Goal: Check status: Check status

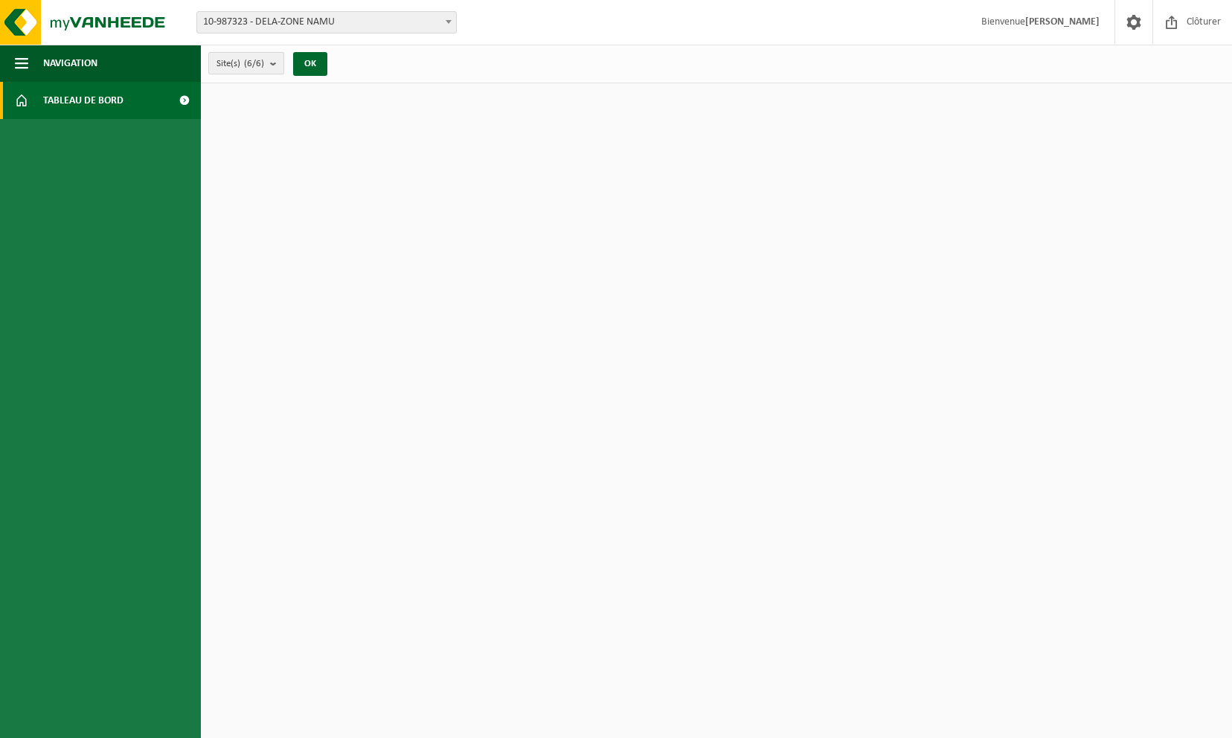
click at [272, 60] on b "submit" at bounding box center [276, 63] width 13 height 21
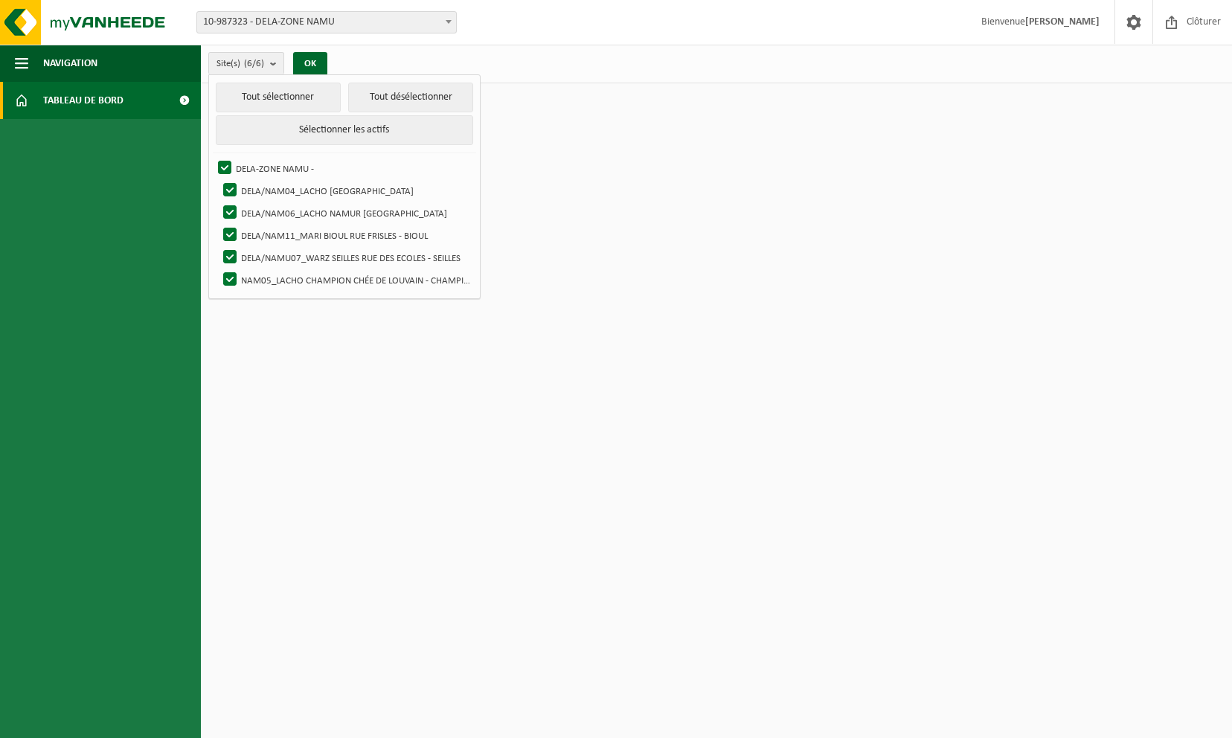
click at [678, 174] on html "Site: 10-987323 - DELA-ZONE NAMU 10-989655 - DELA/NAM04_LACHO JAMBES AVENUE DU …" at bounding box center [616, 369] width 1232 height 738
click at [133, 110] on link "Tableau de bord" at bounding box center [100, 100] width 201 height 37
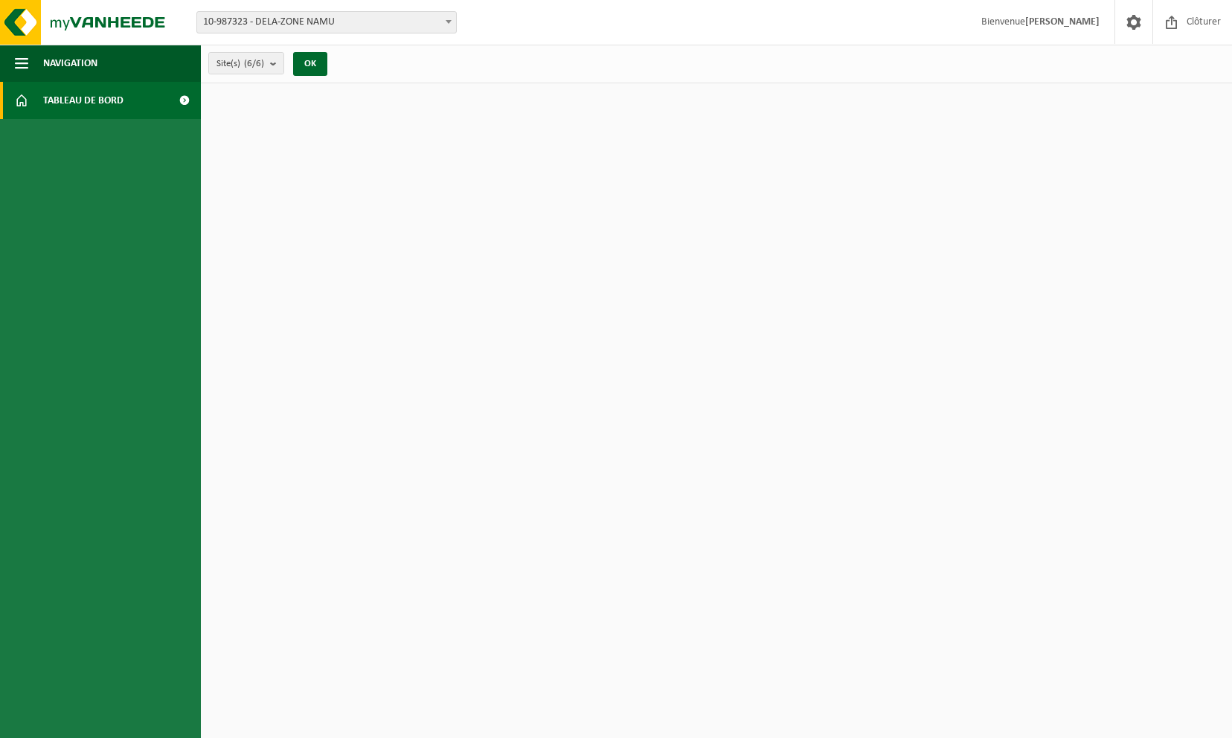
click at [133, 110] on link "Tableau de bord" at bounding box center [100, 100] width 201 height 37
click at [138, 109] on link "Tableau de bord" at bounding box center [100, 100] width 201 height 37
click at [1071, 19] on strong "[PERSON_NAME]" at bounding box center [1062, 21] width 74 height 11
click at [1124, 21] on span at bounding box center [1134, 22] width 22 height 44
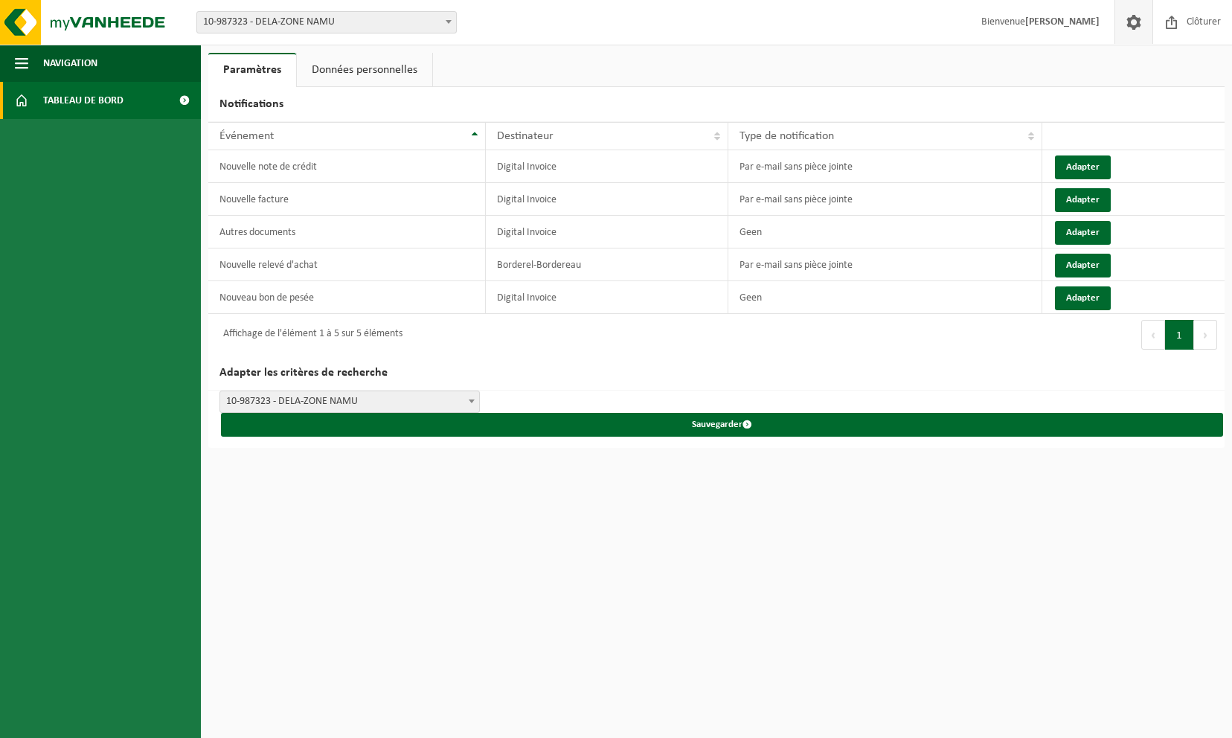
click at [113, 99] on span "Tableau de bord" at bounding box center [83, 100] width 80 height 37
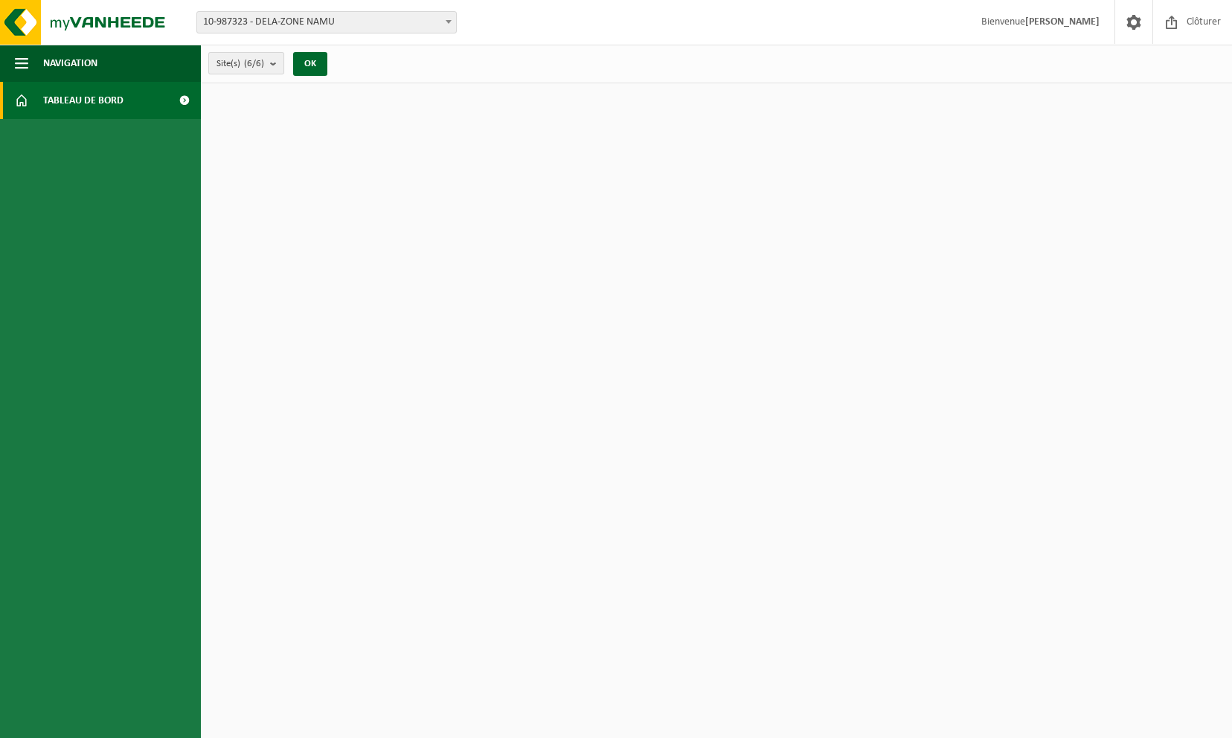
click at [276, 60] on b "submit" at bounding box center [276, 63] width 13 height 21
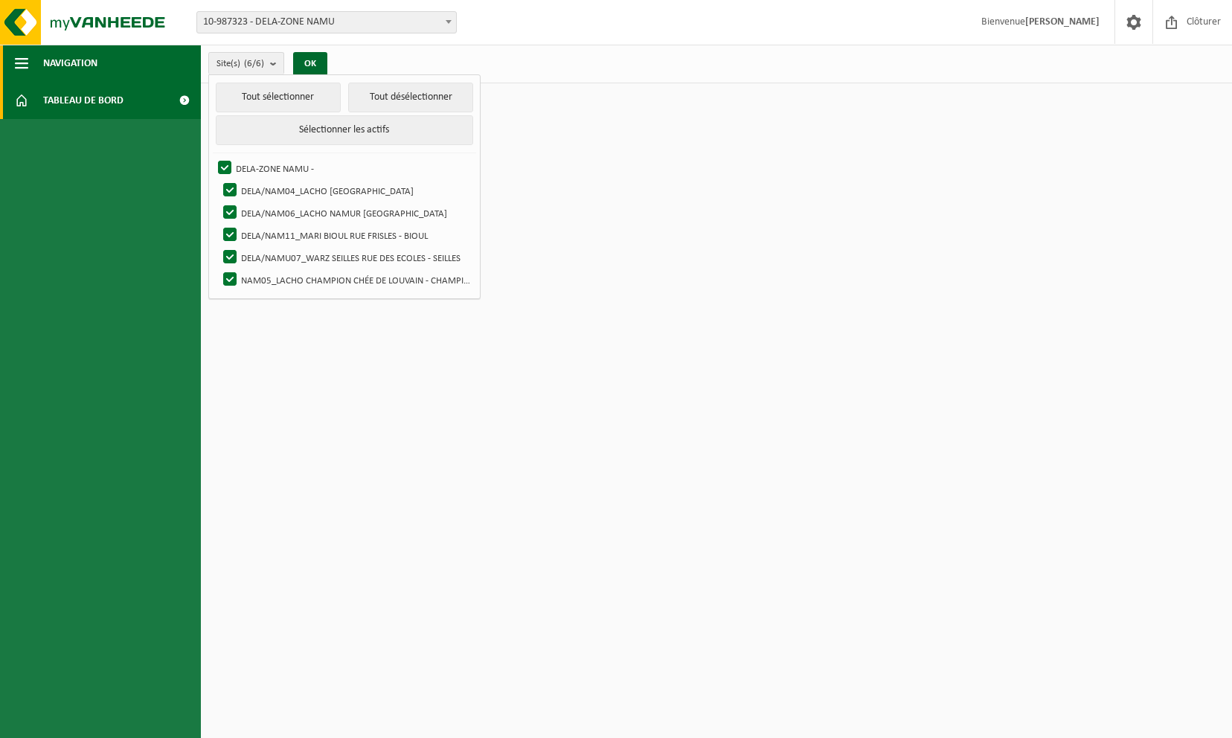
click at [72, 65] on span "Navigation" at bounding box center [70, 63] width 54 height 37
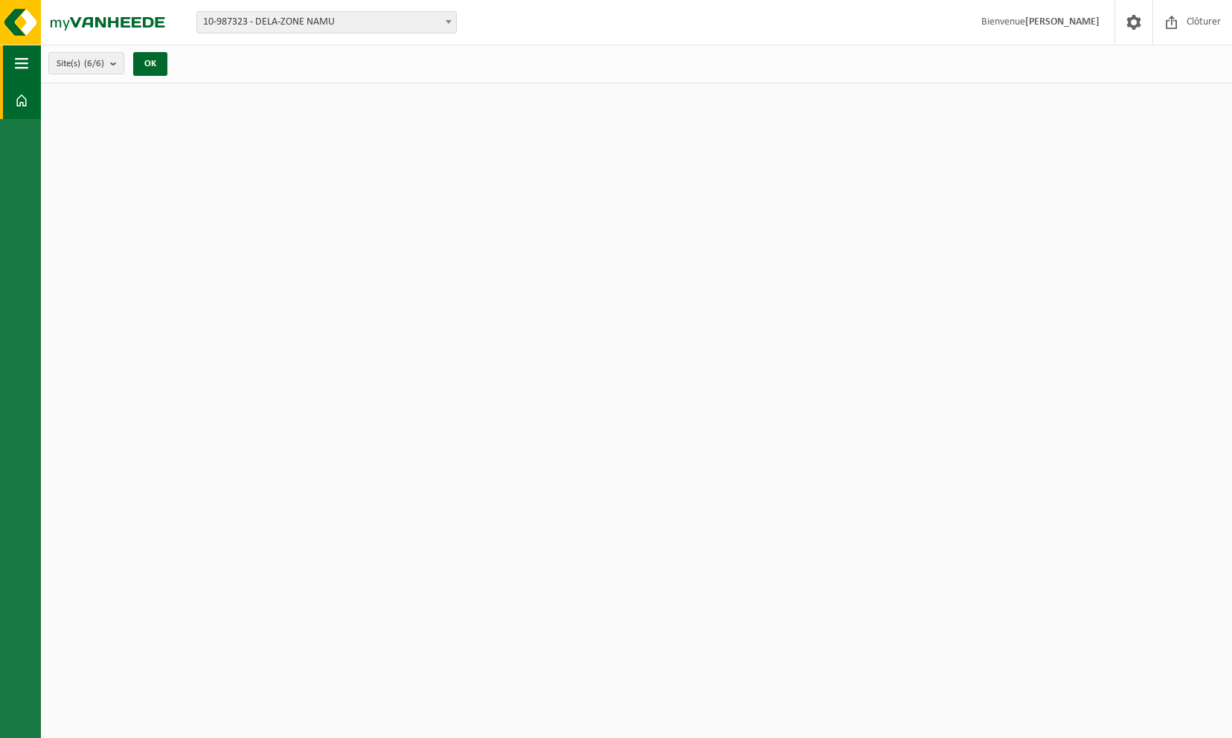
click at [72, 65] on span "Site(s) (6/6)" at bounding box center [81, 64] width 48 height 22
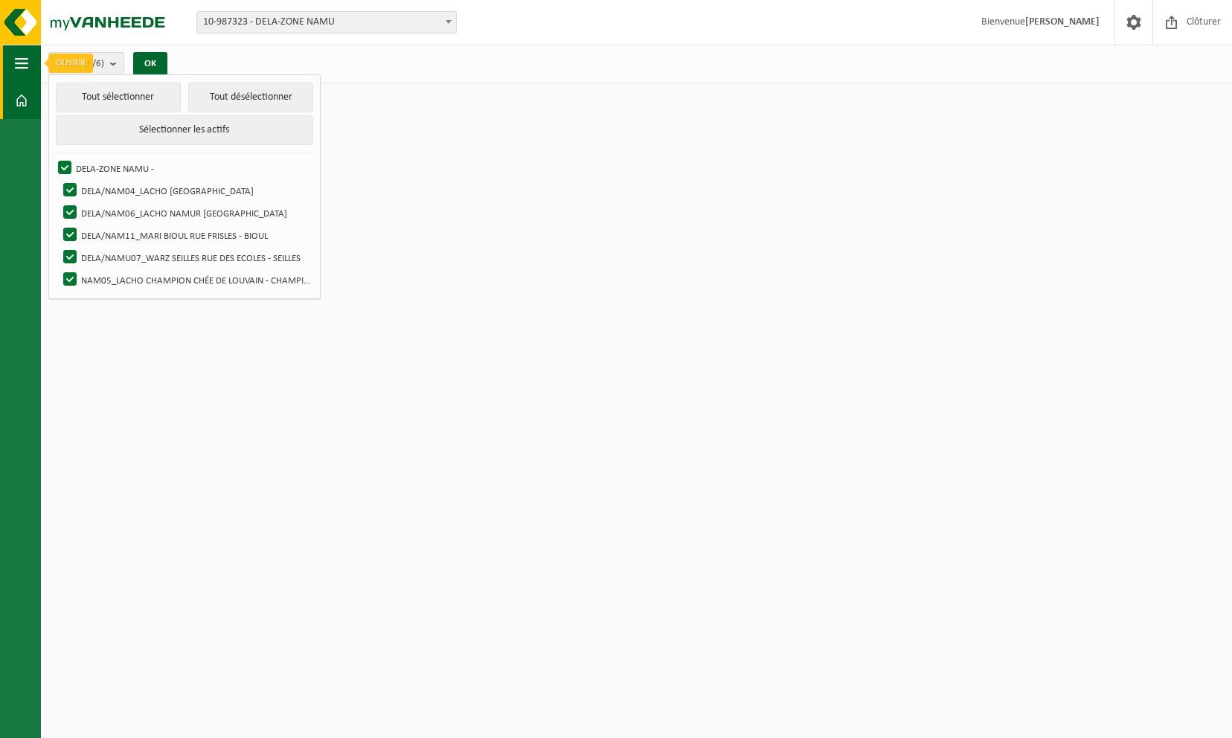
click at [25, 59] on span "button" at bounding box center [21, 63] width 13 height 37
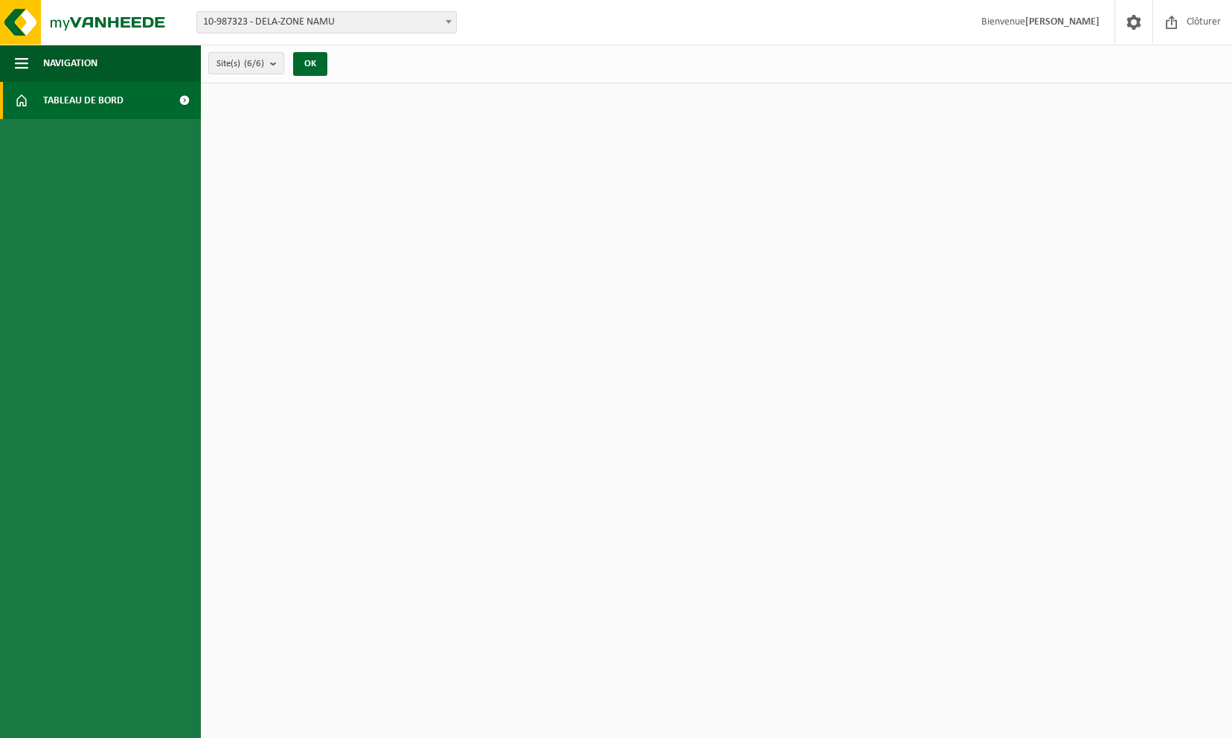
click at [190, 96] on span at bounding box center [183, 100] width 33 height 37
click at [277, 67] on b "submit" at bounding box center [276, 63] width 13 height 21
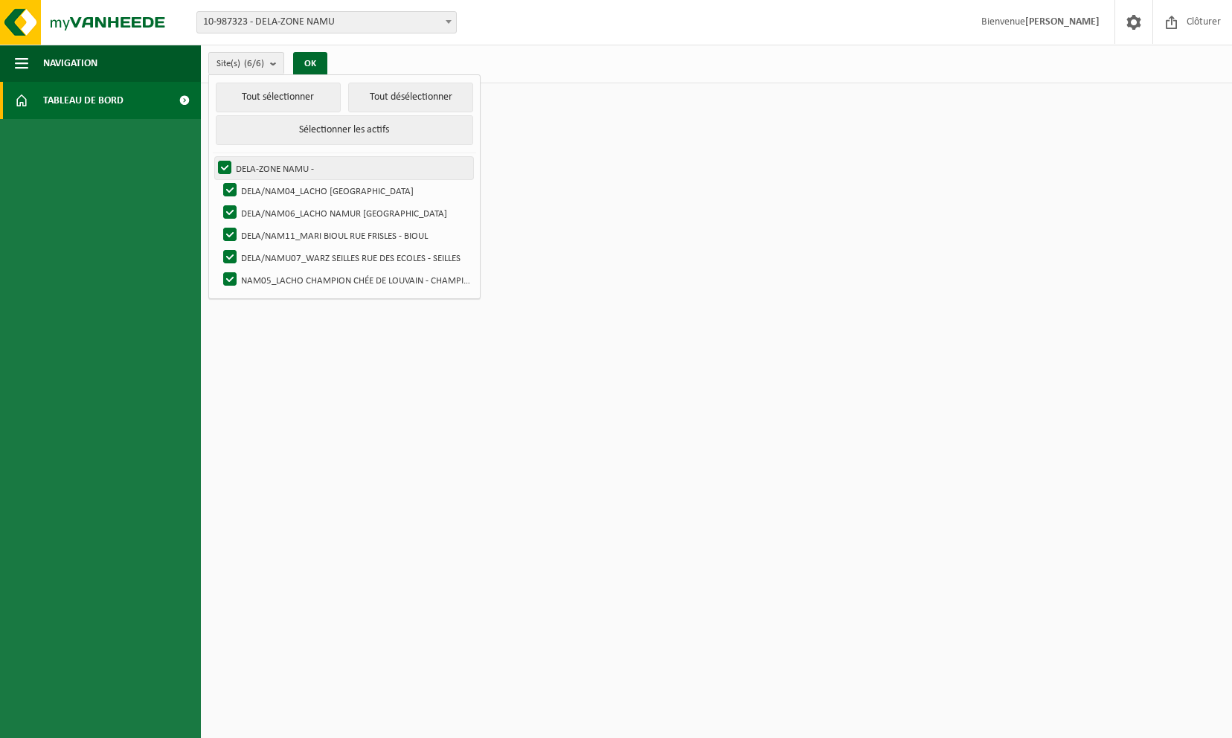
click at [222, 167] on label "DELA-ZONE NAMU -" at bounding box center [344, 168] width 258 height 22
click at [213, 157] on input "DELA-ZONE NAMU -" at bounding box center [212, 156] width 1 height 1
checkbox input "false"
click at [228, 184] on label "DELA/NAM04_LACHO JAMBES AVENUE DU CAMP - JAMBES" at bounding box center [346, 190] width 253 height 22
click at [218, 179] on input "DELA/NAM04_LACHO JAMBES AVENUE DU CAMP - JAMBES" at bounding box center [217, 179] width 1 height 1
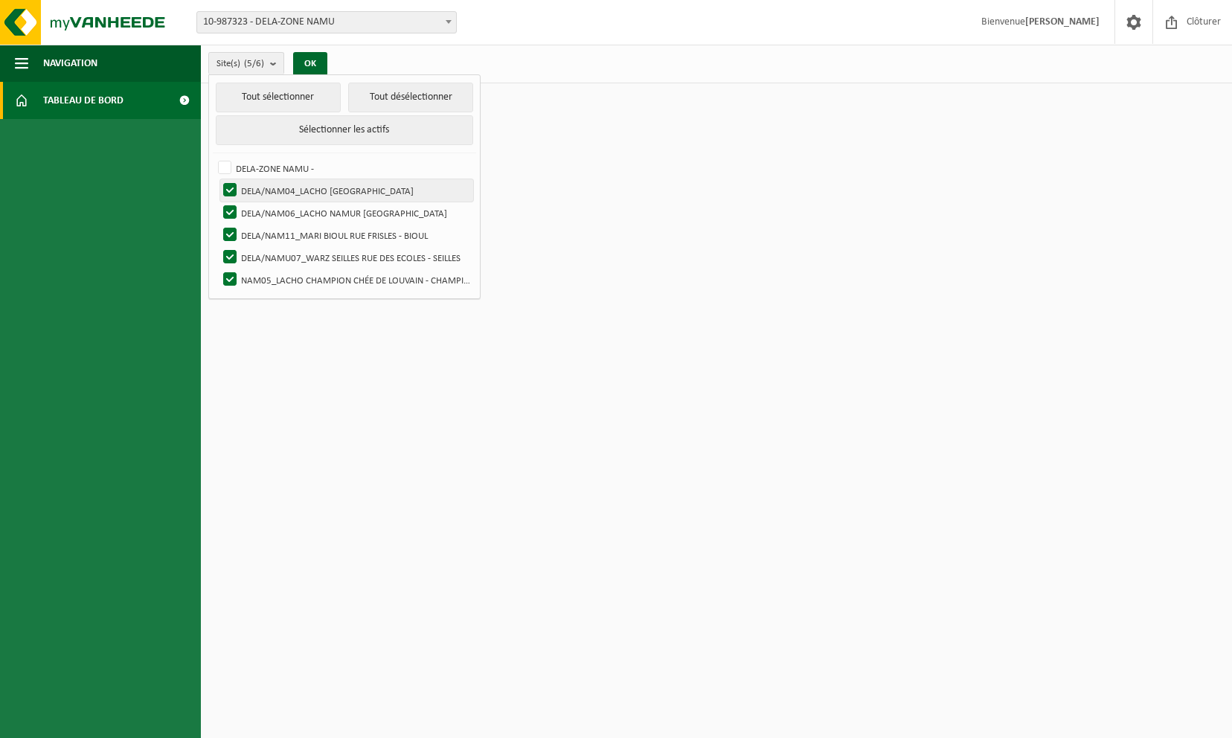
checkbox input "false"
click at [225, 208] on label "DELA/NAM06_LACHO NAMUR [GEOGRAPHIC_DATA]" at bounding box center [346, 213] width 253 height 22
click at [218, 202] on input "DELA/NAM06_LACHO NAMUR [GEOGRAPHIC_DATA]" at bounding box center [217, 201] width 1 height 1
checkbox input "false"
click at [225, 234] on label "DELA/NAM11_MARI BIOUL RUE FRISLES - BIOUL" at bounding box center [346, 235] width 253 height 22
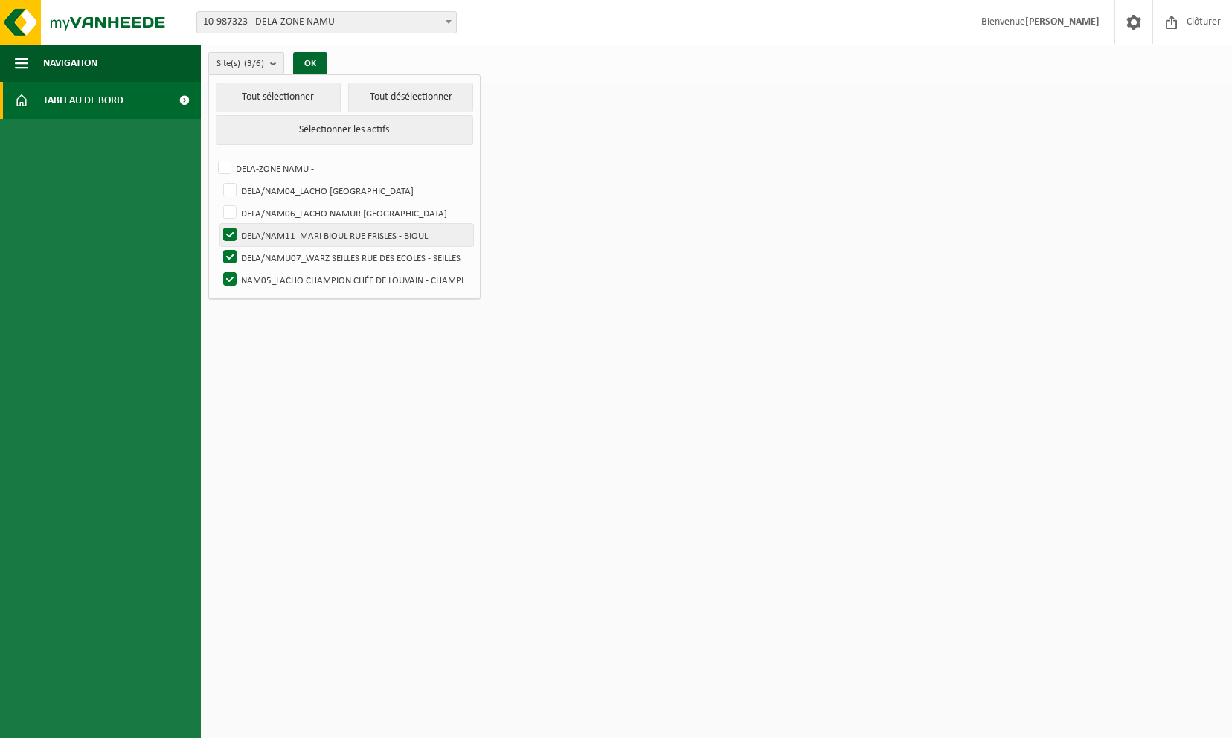
click at [218, 224] on input "DELA/NAM11_MARI BIOUL RUE FRISLES - BIOUL" at bounding box center [217, 223] width 1 height 1
checkbox input "false"
click at [229, 259] on label "DELA/NAMU07_WARZ SEILLES RUE DES ECOLES - SEILLES" at bounding box center [346, 257] width 253 height 22
click at [218, 246] on input "DELA/NAMU07_WARZ SEILLES RUE DES ECOLES - SEILLES" at bounding box center [217, 246] width 1 height 1
checkbox input "false"
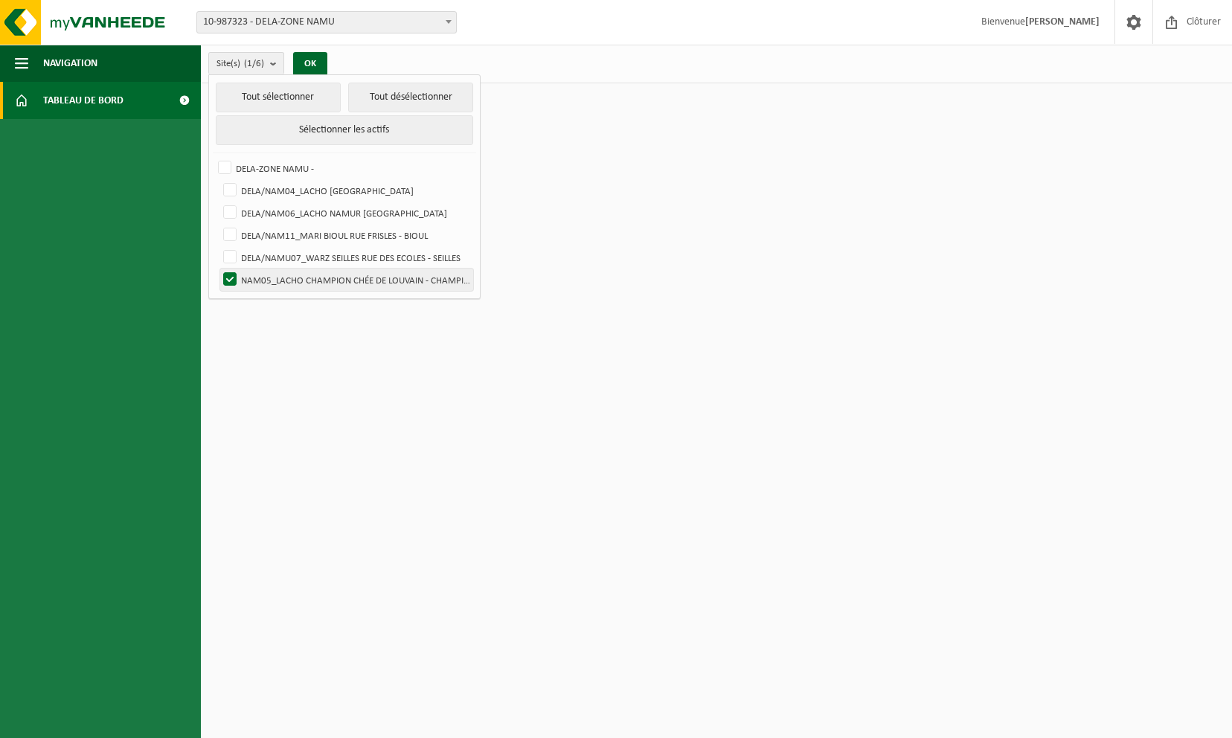
click at [228, 269] on label "NAM05_LACHO CHAMPION CHÉE DE LOUVAIN - CHAMPION" at bounding box center [346, 280] width 253 height 22
click at [218, 268] on input "NAM05_LACHO CHAMPION CHÉE DE LOUVAIN - CHAMPION" at bounding box center [217, 268] width 1 height 1
checkbox input "false"
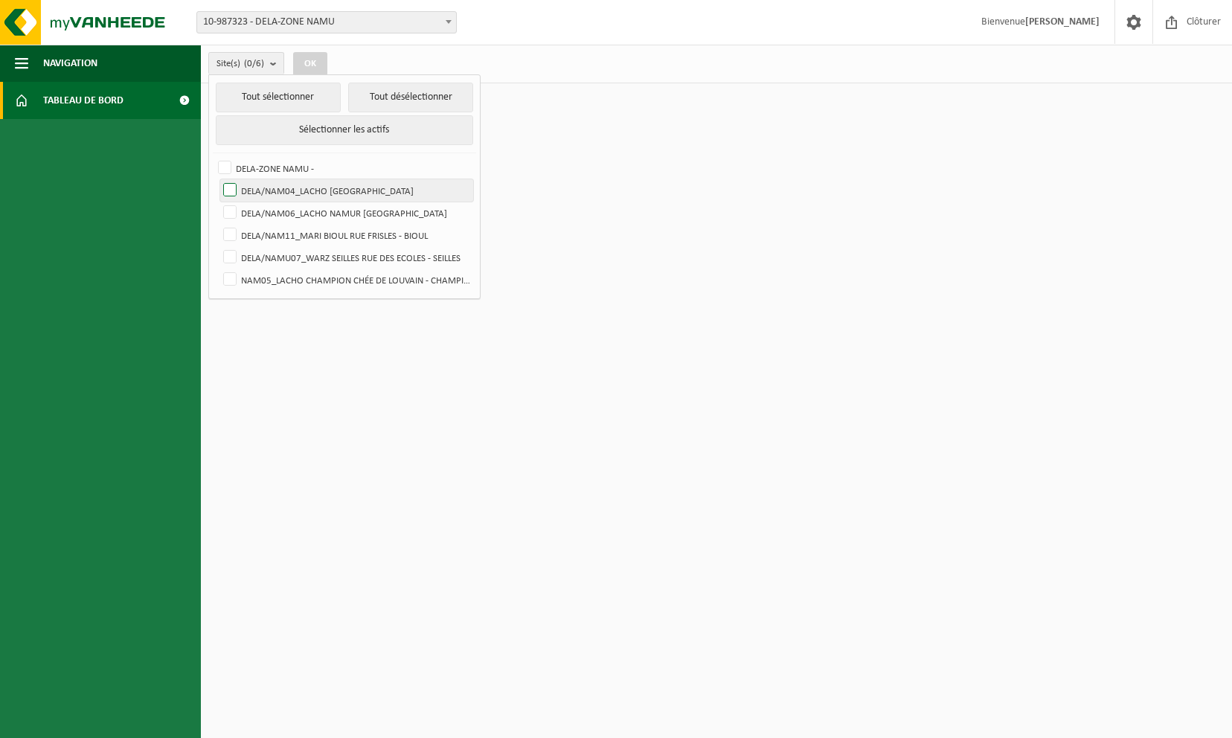
click at [228, 190] on label "DELA/NAM04_LACHO [GEOGRAPHIC_DATA]" at bounding box center [346, 190] width 253 height 22
click at [218, 179] on input "DELA/NAM04_LACHO [GEOGRAPHIC_DATA]" at bounding box center [217, 179] width 1 height 1
checkbox input "true"
click at [314, 60] on button "OK" at bounding box center [310, 64] width 34 height 24
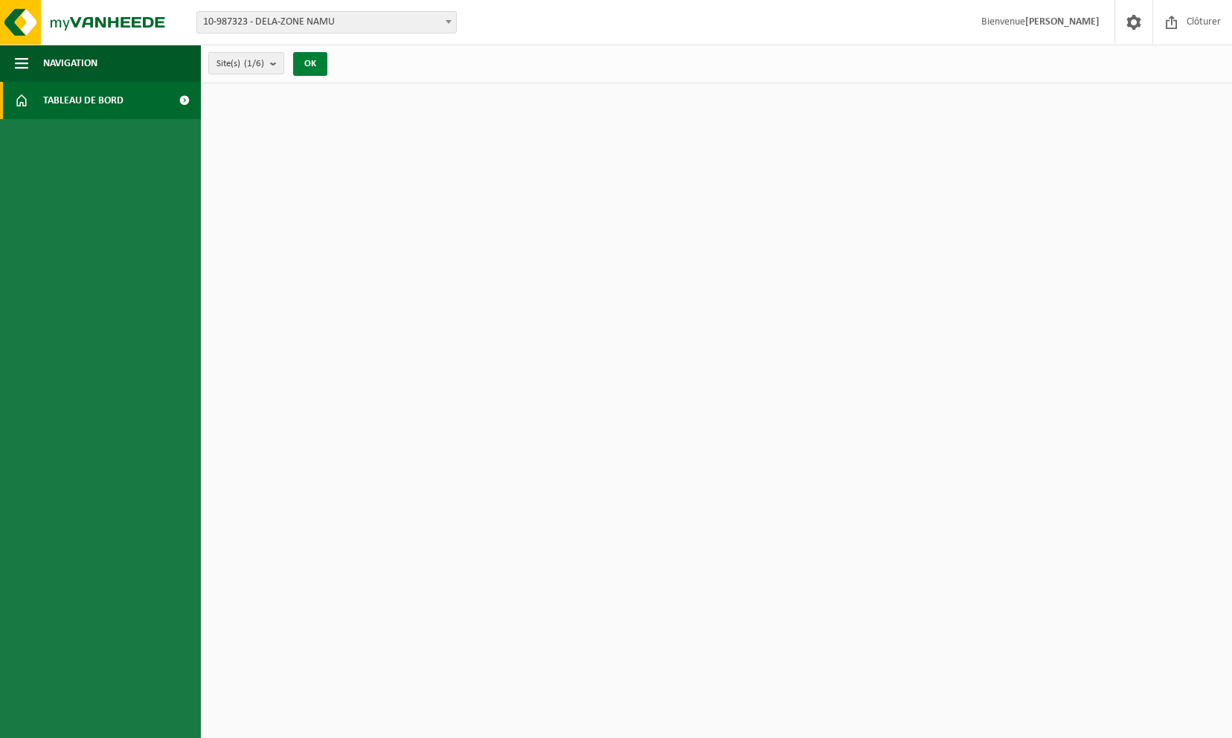
click at [314, 60] on button "OK" at bounding box center [310, 64] width 34 height 24
click at [580, 472] on html "Site: 10-987323 - DELA-ZONE NAMU 10-989655 - DELA/NAM04_LACHO JAMBES AVENUE DU …" at bounding box center [616, 369] width 1232 height 738
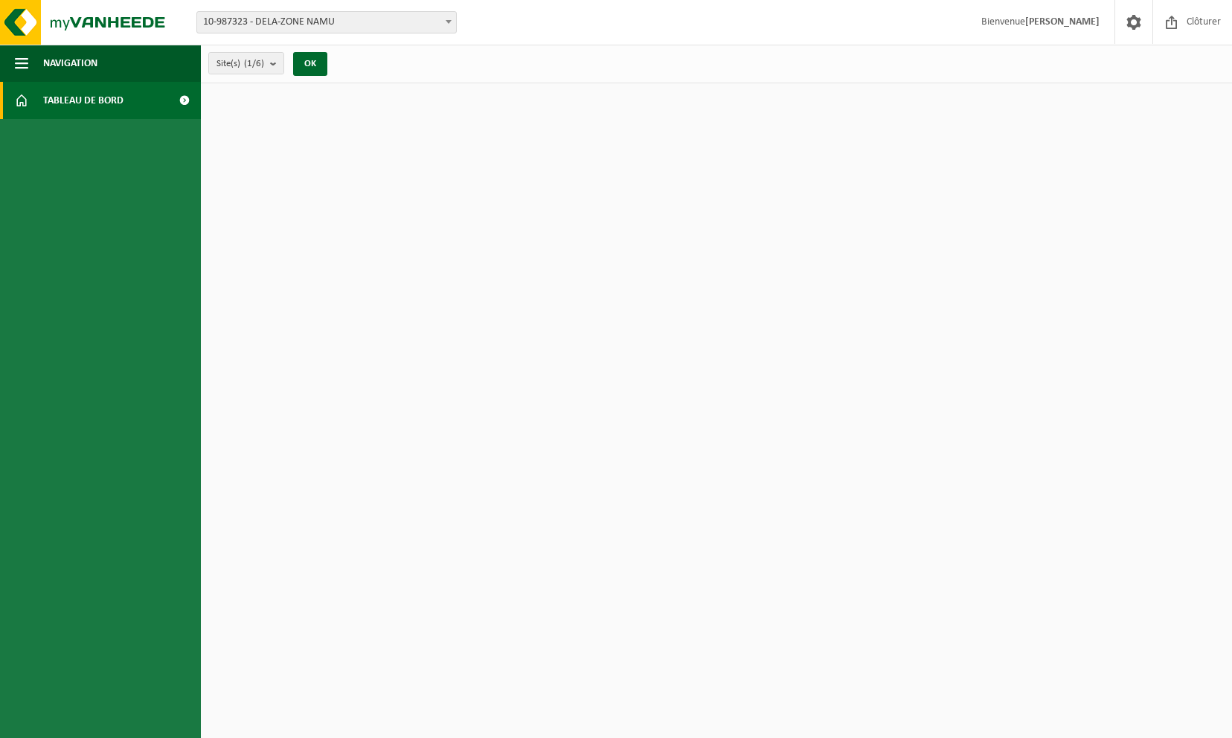
click at [452, 452] on html "Site: 10-987323 - DELA-ZONE NAMU 10-989655 - DELA/NAM04_LACHO JAMBES AVENUE DU …" at bounding box center [616, 369] width 1232 height 738
click at [1027, 15] on span "Bienvenue BRUNO BERNIER" at bounding box center [1041, 22] width 148 height 44
click at [1137, 19] on span at bounding box center [1134, 22] width 22 height 44
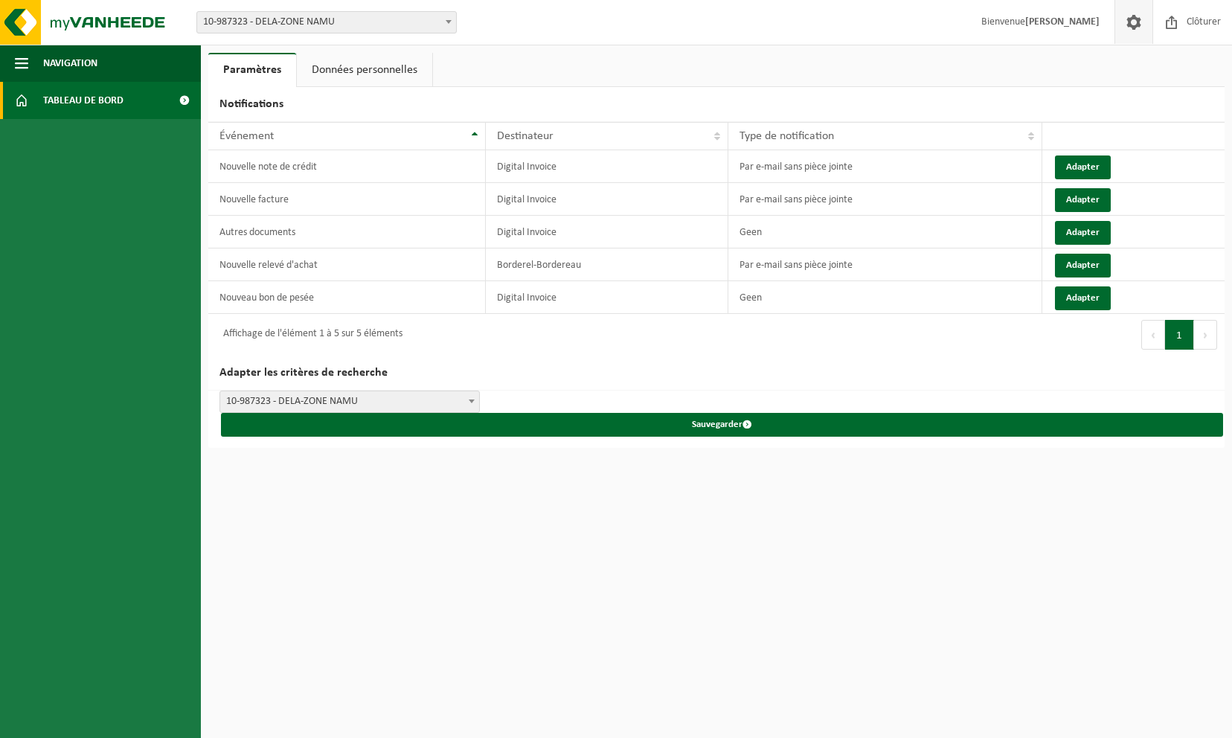
click at [116, 103] on span "Tableau de bord" at bounding box center [83, 100] width 80 height 37
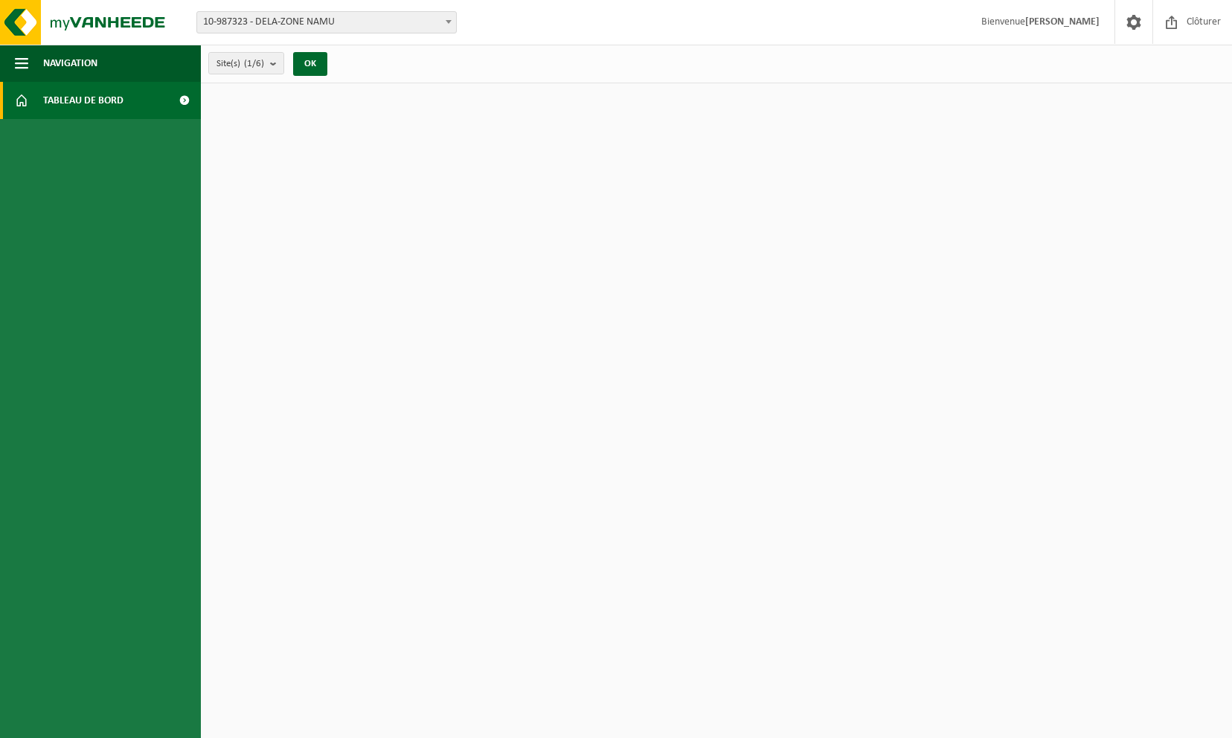
click at [159, 101] on link "Tableau de bord" at bounding box center [100, 100] width 201 height 37
click at [1179, 20] on span at bounding box center [1172, 22] width 22 height 44
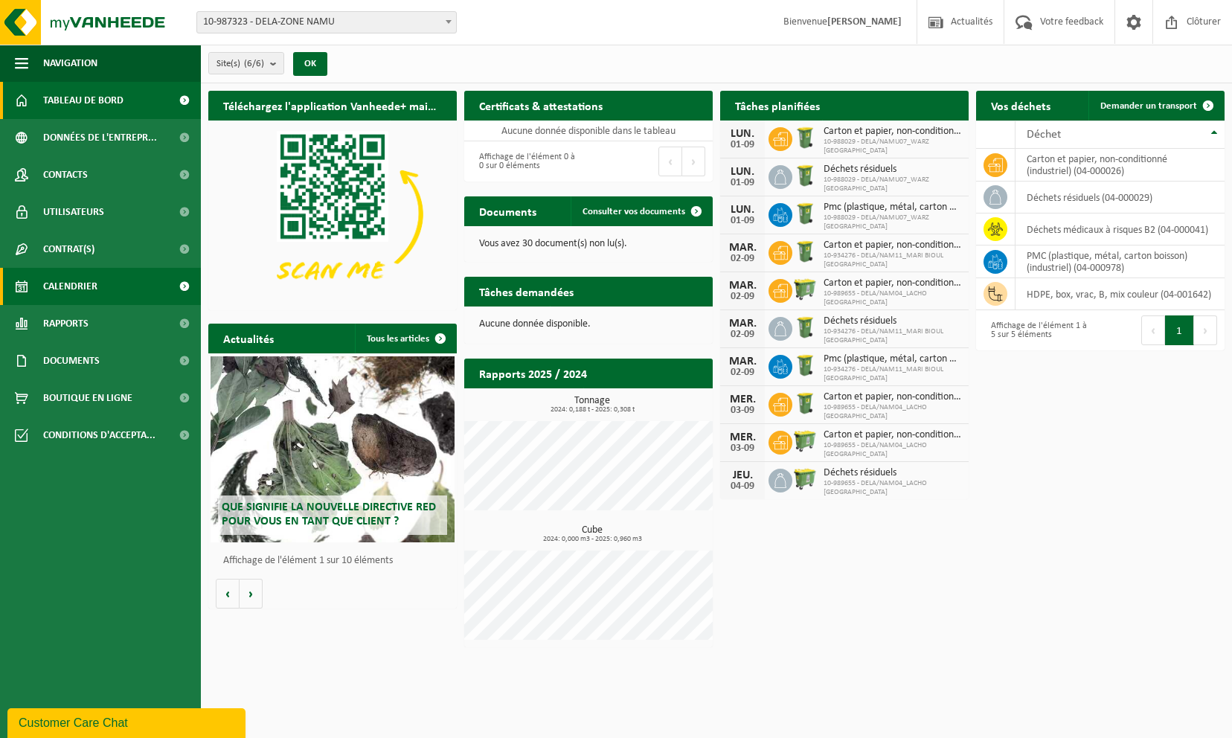
click at [100, 281] on link "Calendrier" at bounding box center [100, 286] width 201 height 37
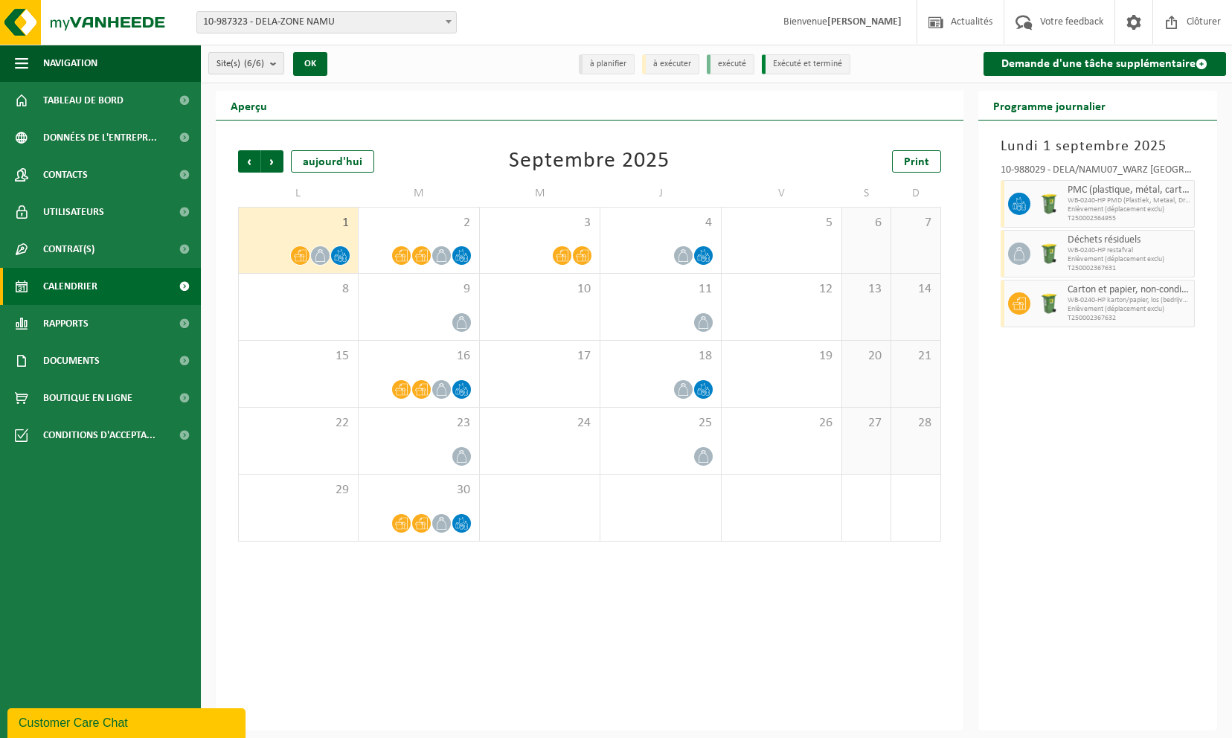
click at [278, 64] on b "submit" at bounding box center [276, 63] width 13 height 21
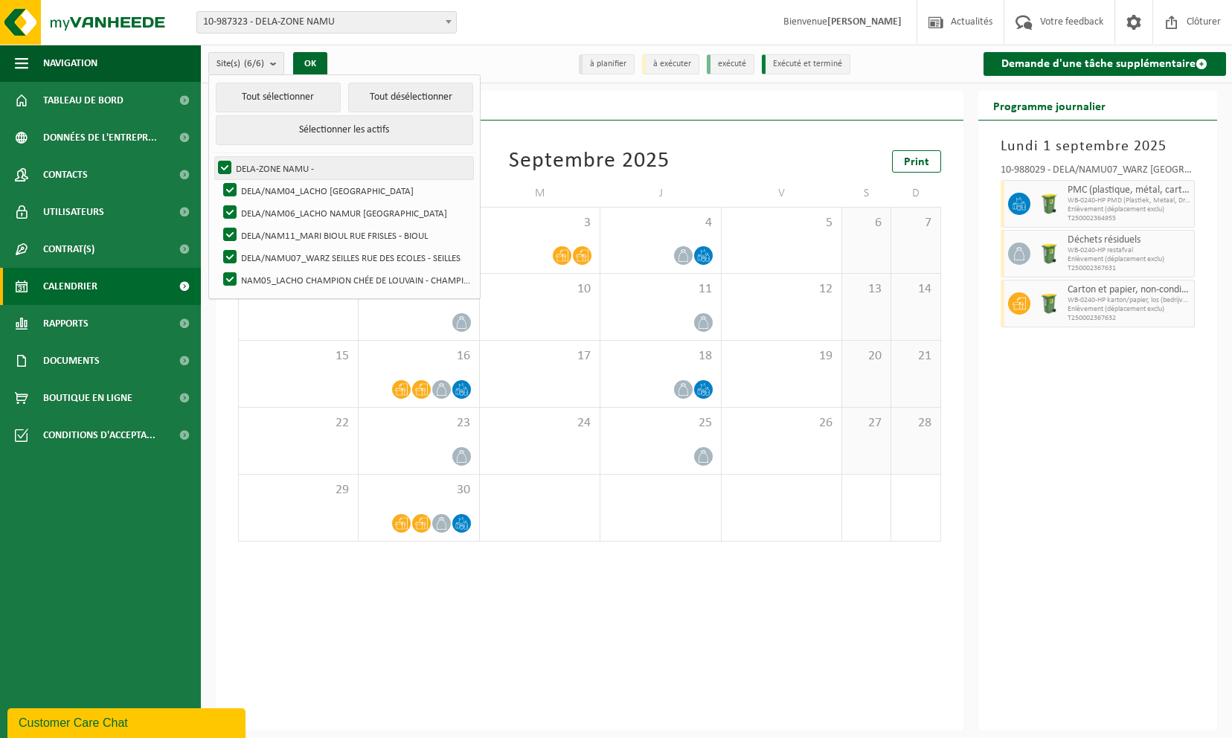
click at [225, 162] on label "DELA-ZONE NAMU -" at bounding box center [344, 168] width 258 height 22
click at [213, 157] on input "DELA-ZONE NAMU -" at bounding box center [212, 156] width 1 height 1
checkbox input "false"
click at [228, 186] on label "DELA/NAM04_LACHO [GEOGRAPHIC_DATA]" at bounding box center [346, 190] width 253 height 22
click at [218, 179] on input "DELA/NAM04_LACHO [GEOGRAPHIC_DATA]" at bounding box center [217, 179] width 1 height 1
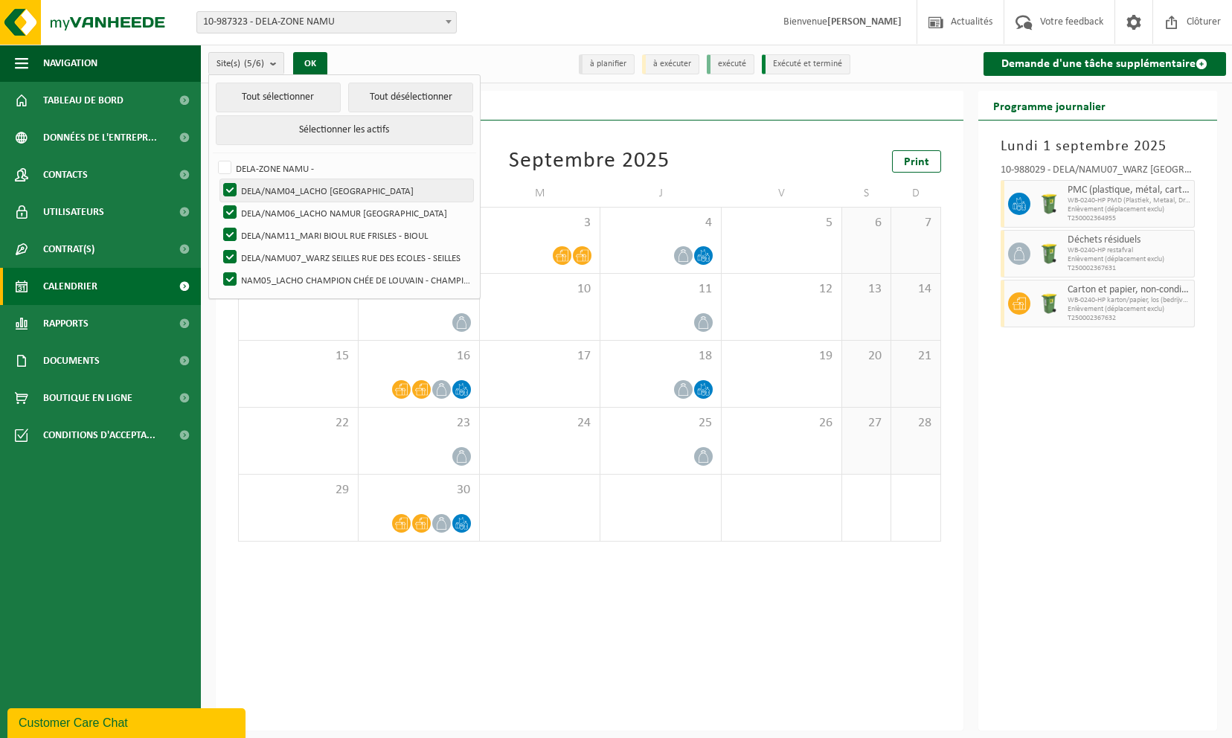
checkbox input "false"
click at [230, 202] on label "DELA/NAM06_LACHO NAMUR [GEOGRAPHIC_DATA]" at bounding box center [346, 213] width 253 height 22
click at [218, 202] on input "DELA/NAM06_LACHO NAMUR [GEOGRAPHIC_DATA]" at bounding box center [217, 201] width 1 height 1
checkbox input "false"
click at [227, 232] on label "DELA/NAM11_MARI BIOUL RUE FRISLES - BIOUL" at bounding box center [346, 235] width 253 height 22
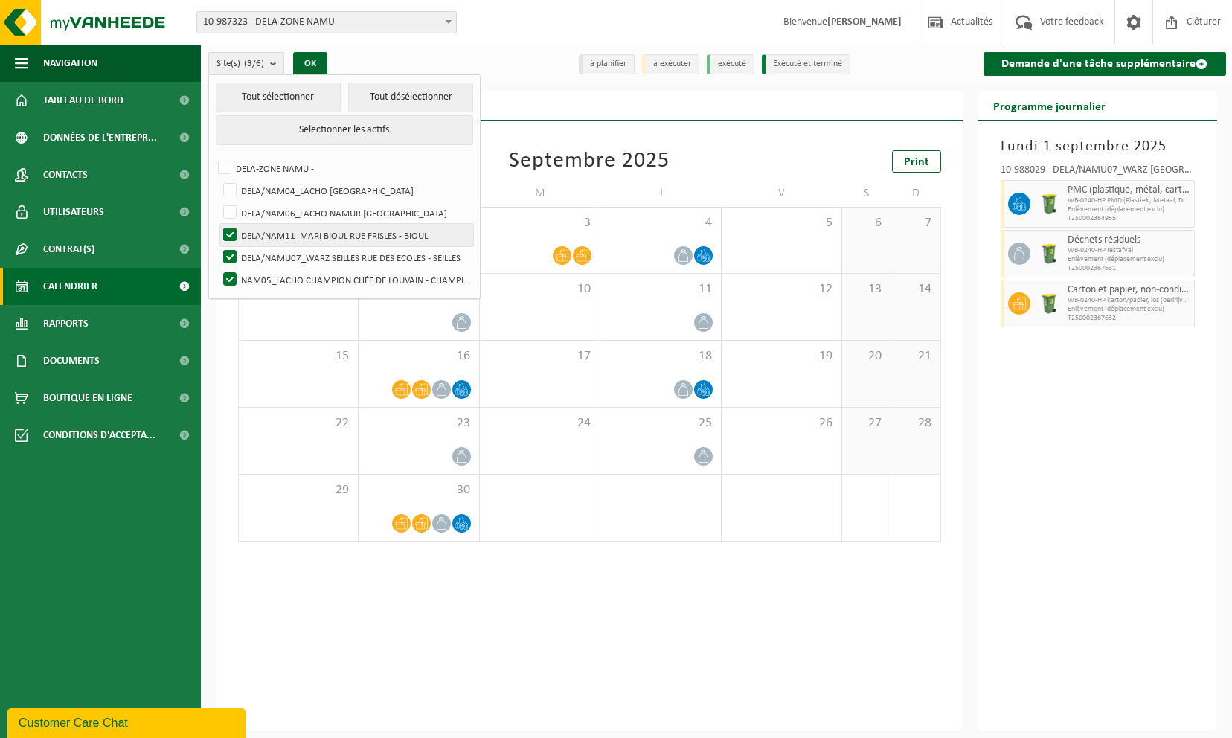
click at [218, 224] on input "DELA/NAM11_MARI BIOUL RUE FRISLES - BIOUL" at bounding box center [217, 223] width 1 height 1
checkbox input "false"
click at [234, 260] on label "DELA/NAMU07_WARZ SEILLES RUE DES ECOLES - SEILLES" at bounding box center [346, 257] width 253 height 22
click at [218, 246] on input "DELA/NAMU07_WARZ SEILLES RUE DES ECOLES - SEILLES" at bounding box center [217, 246] width 1 height 1
checkbox input "false"
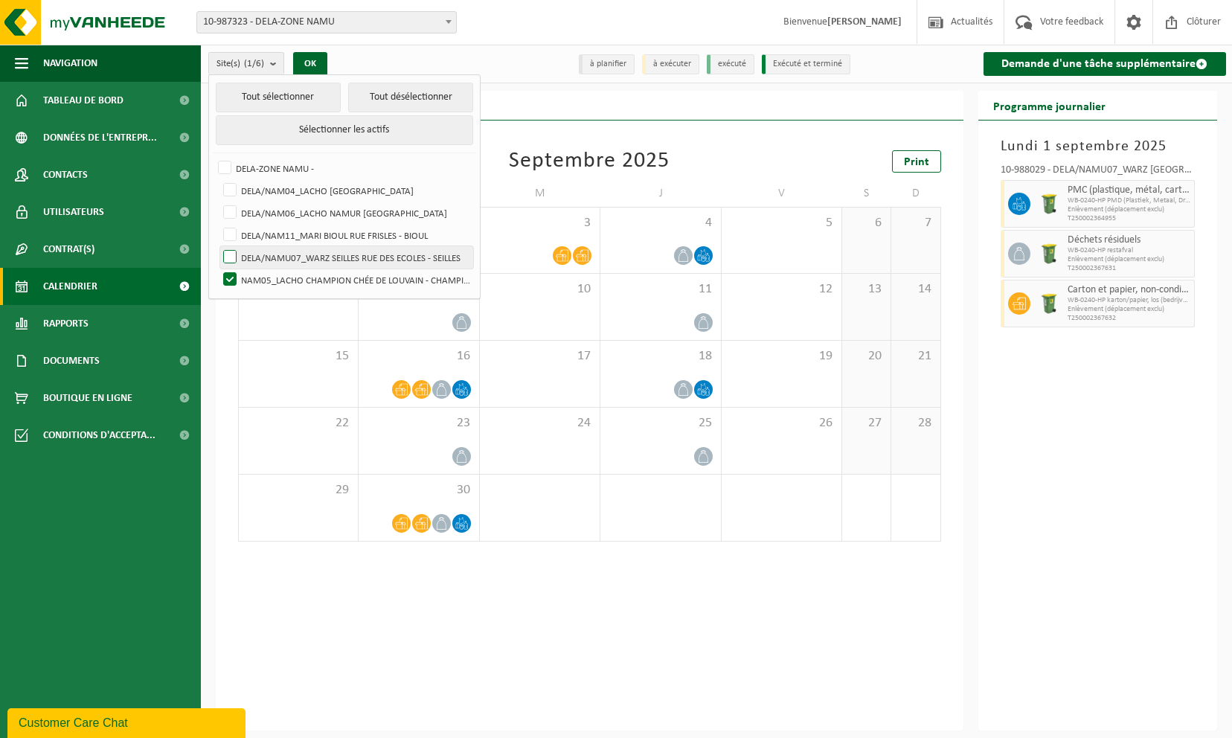
click at [232, 269] on label "NAM05_LACHO CHAMPION CHÉE DE LOUVAIN - CHAMPION" at bounding box center [346, 280] width 253 height 22
click at [218, 268] on input "NAM05_LACHO CHAMPION CHÉE DE LOUVAIN - CHAMPION" at bounding box center [217, 268] width 1 height 1
checkbox input "false"
click at [250, 59] on count "(0/6)" at bounding box center [254, 64] width 20 height 10
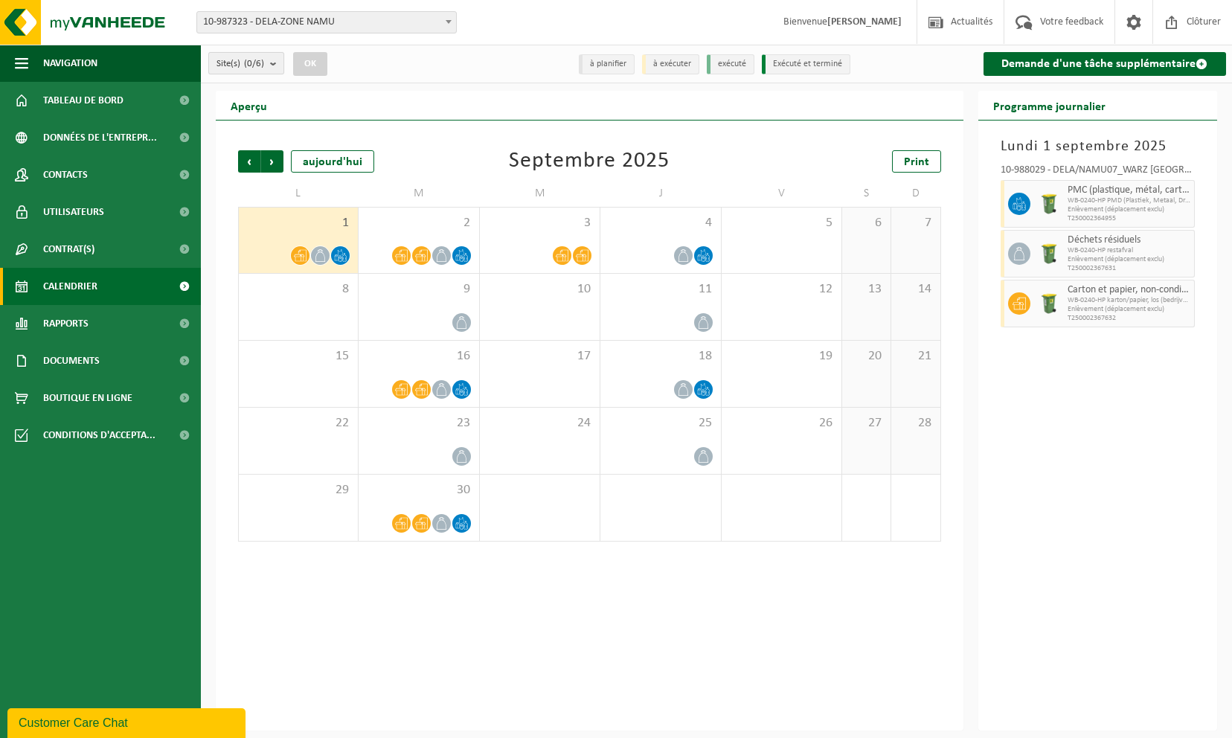
click at [269, 61] on button "Site(s) (0/6)" at bounding box center [246, 63] width 76 height 22
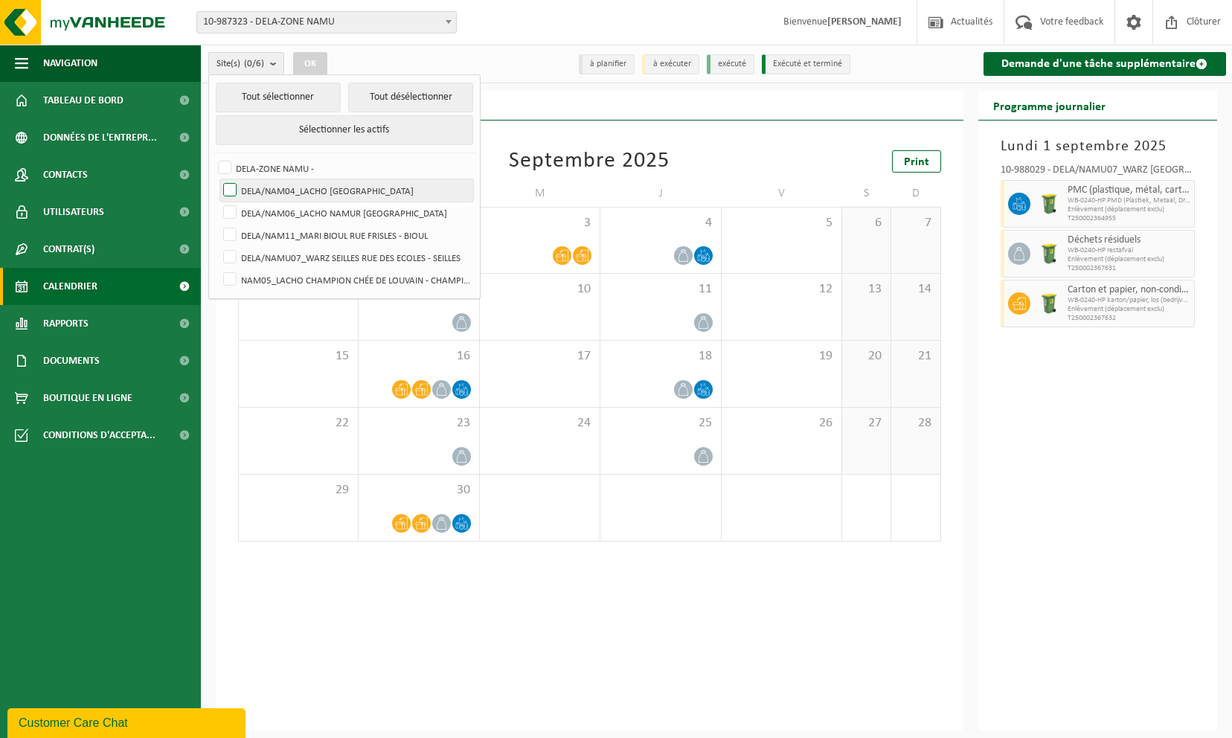
click at [229, 193] on label "DELA/NAM04_LACHO [GEOGRAPHIC_DATA]" at bounding box center [346, 190] width 253 height 22
click at [218, 179] on input "DELA/NAM04_LACHO [GEOGRAPHIC_DATA]" at bounding box center [217, 179] width 1 height 1
checkbox input "true"
click at [302, 58] on button "OK" at bounding box center [310, 64] width 34 height 24
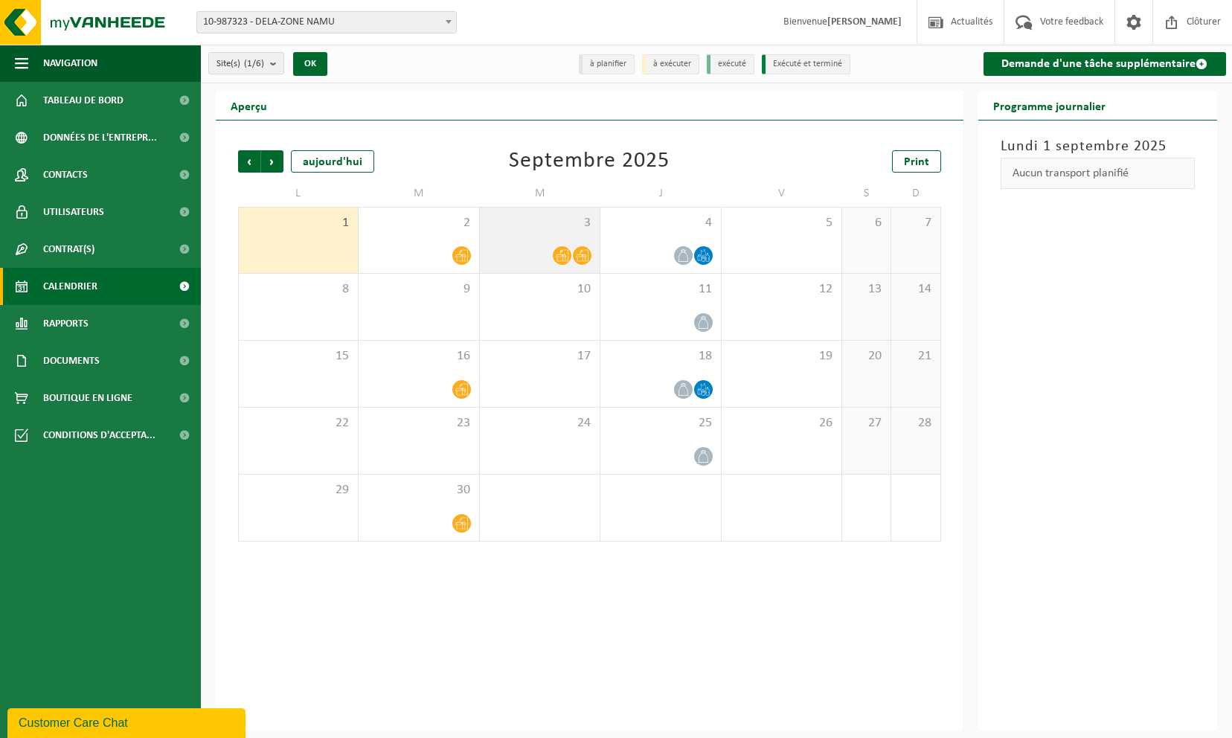
click at [571, 235] on div "3" at bounding box center [540, 240] width 120 height 65
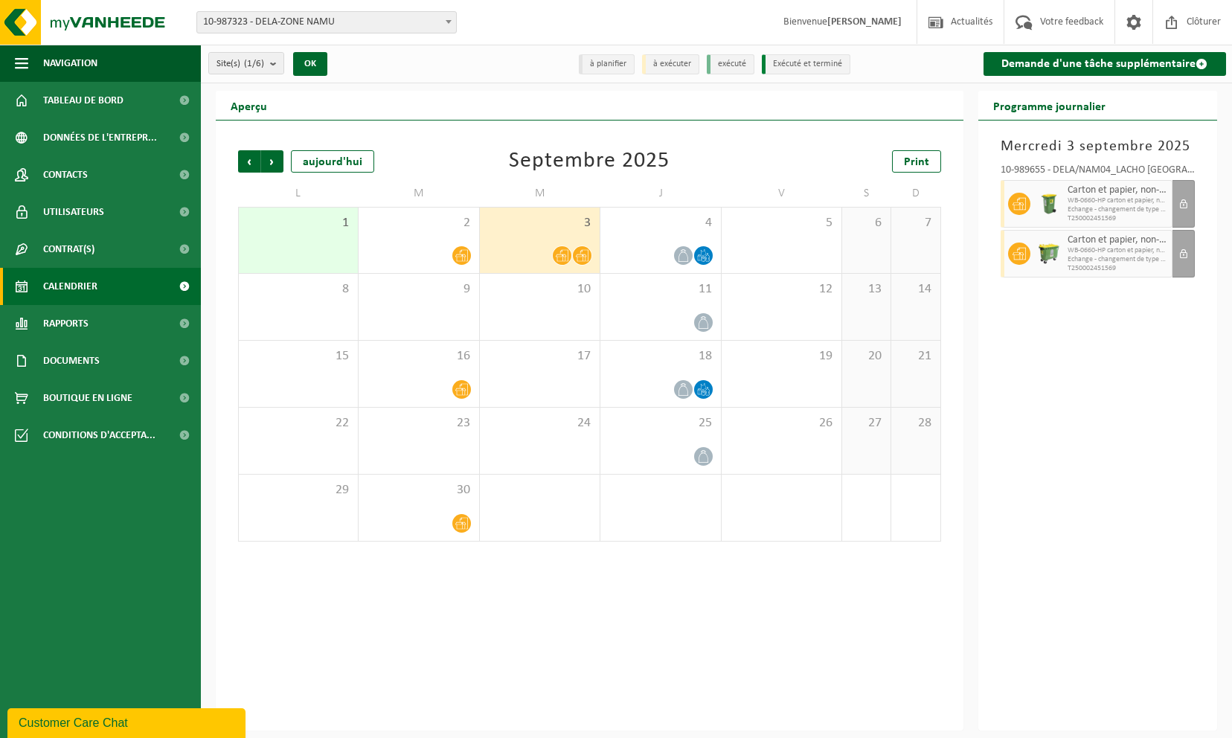
click at [589, 249] on span at bounding box center [582, 255] width 19 height 19
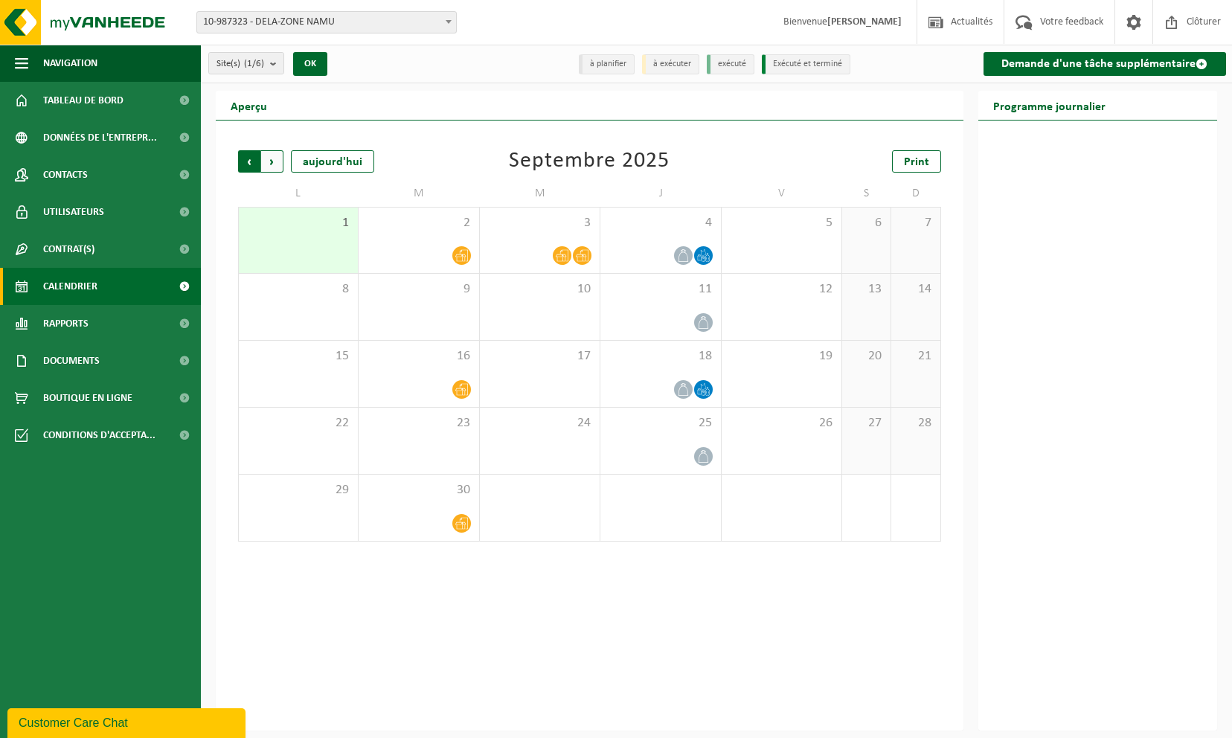
click at [278, 159] on span "Suivant" at bounding box center [272, 161] width 22 height 22
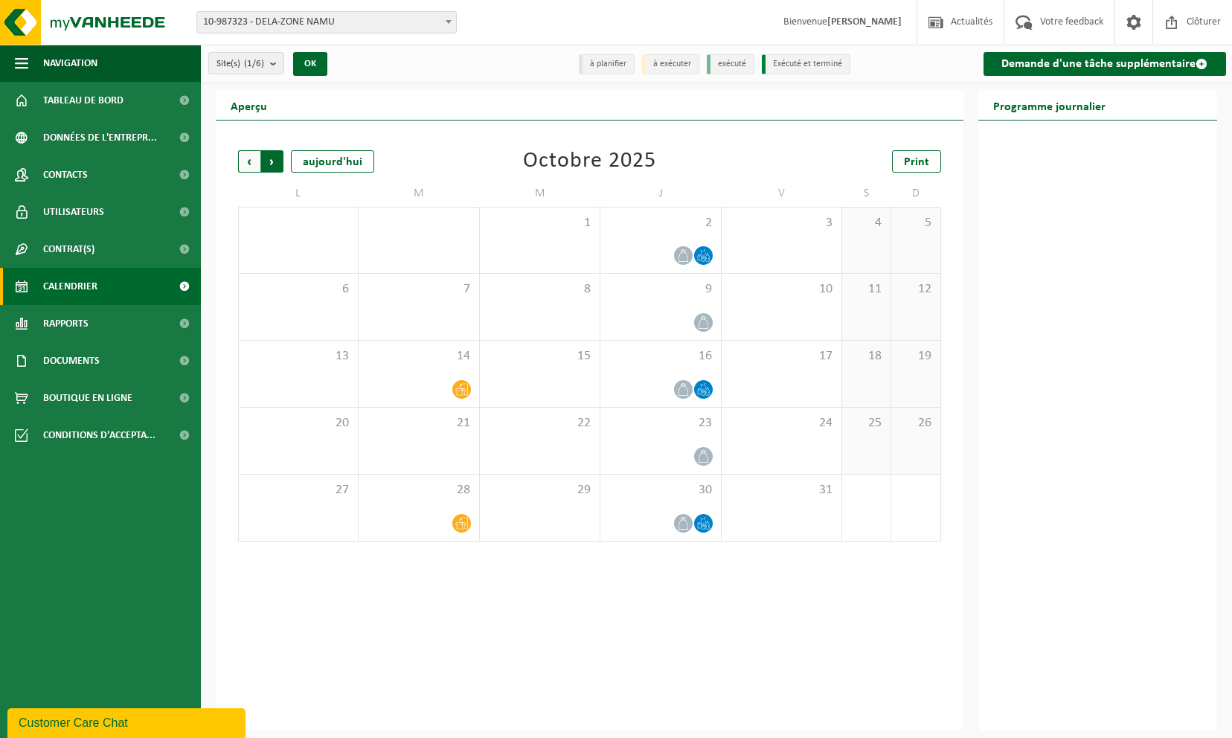
click at [250, 162] on span "Précédent" at bounding box center [249, 161] width 22 height 22
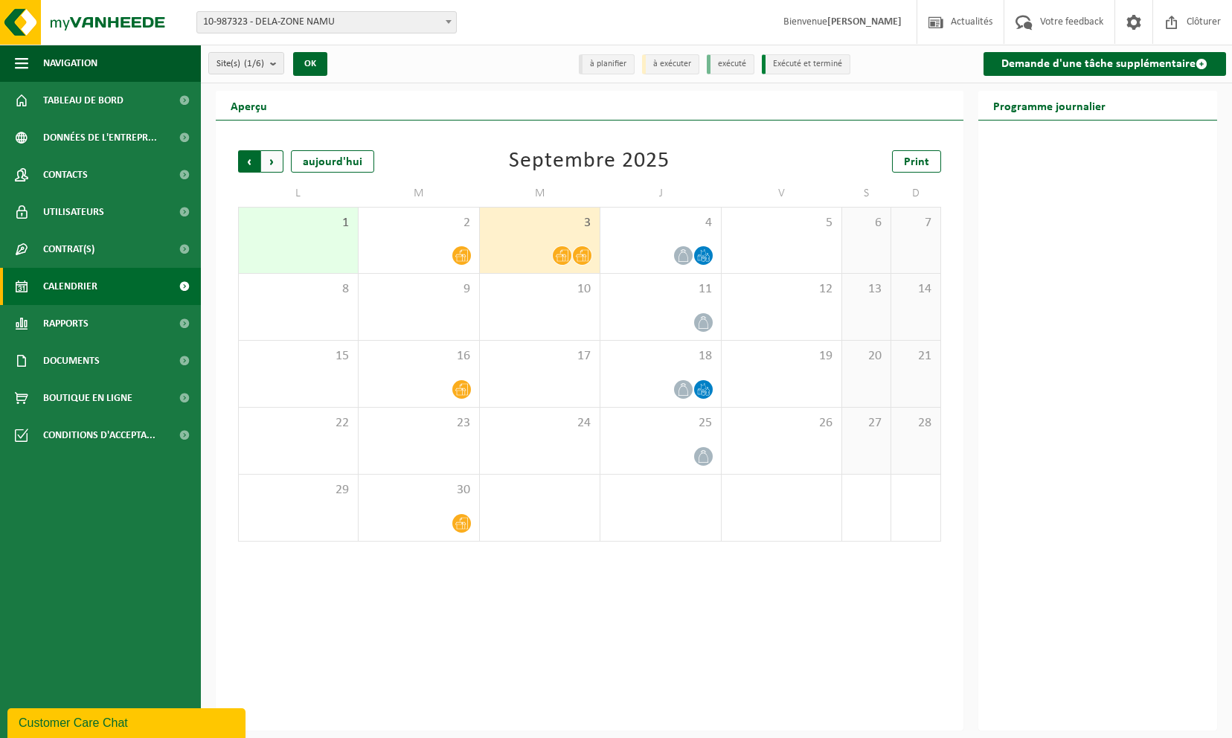
click at [280, 162] on span "Suivant" at bounding box center [272, 161] width 22 height 22
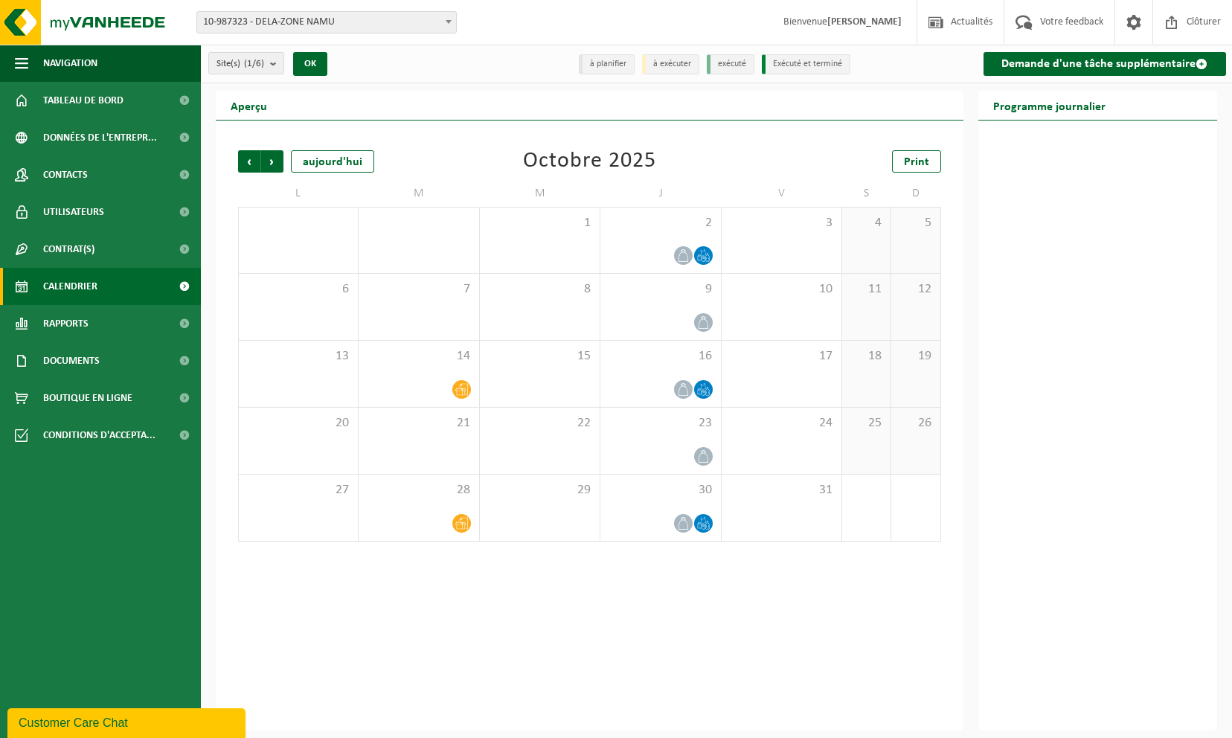
click at [280, 162] on span "Suivant" at bounding box center [272, 161] width 22 height 22
click at [257, 162] on span "Précédent" at bounding box center [249, 161] width 22 height 22
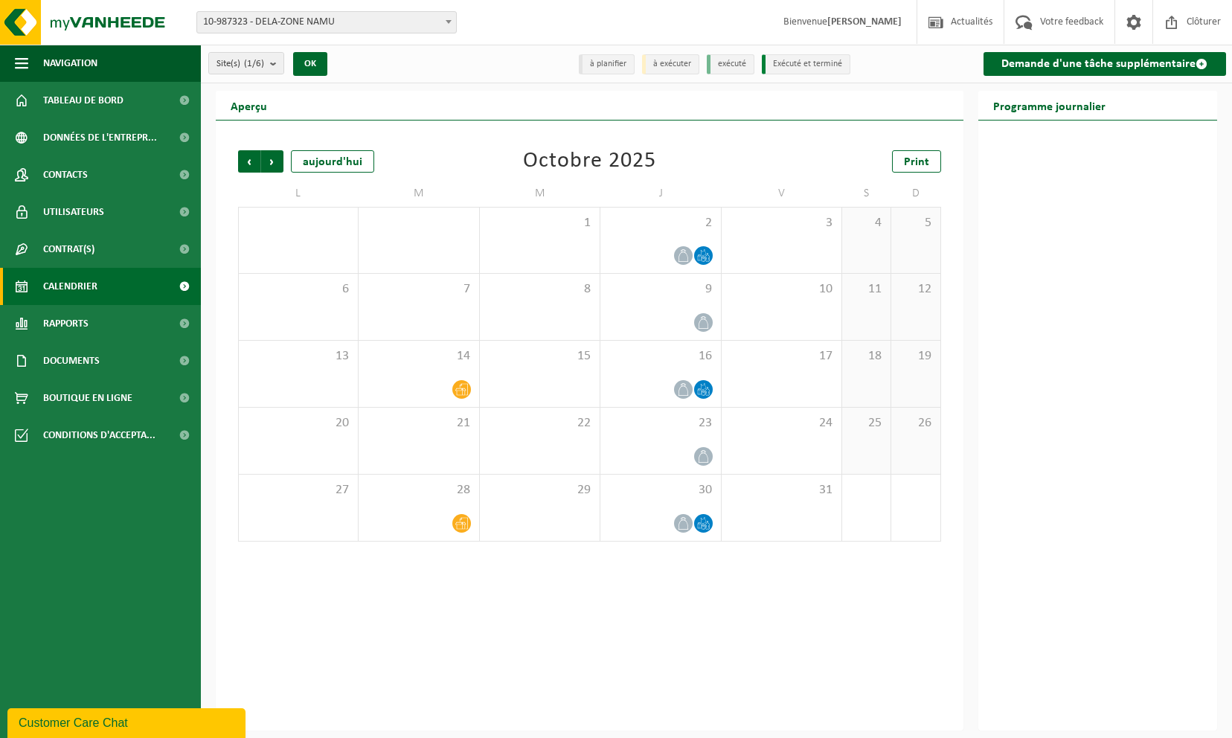
click at [257, 162] on span "Précédent" at bounding box center [249, 161] width 22 height 22
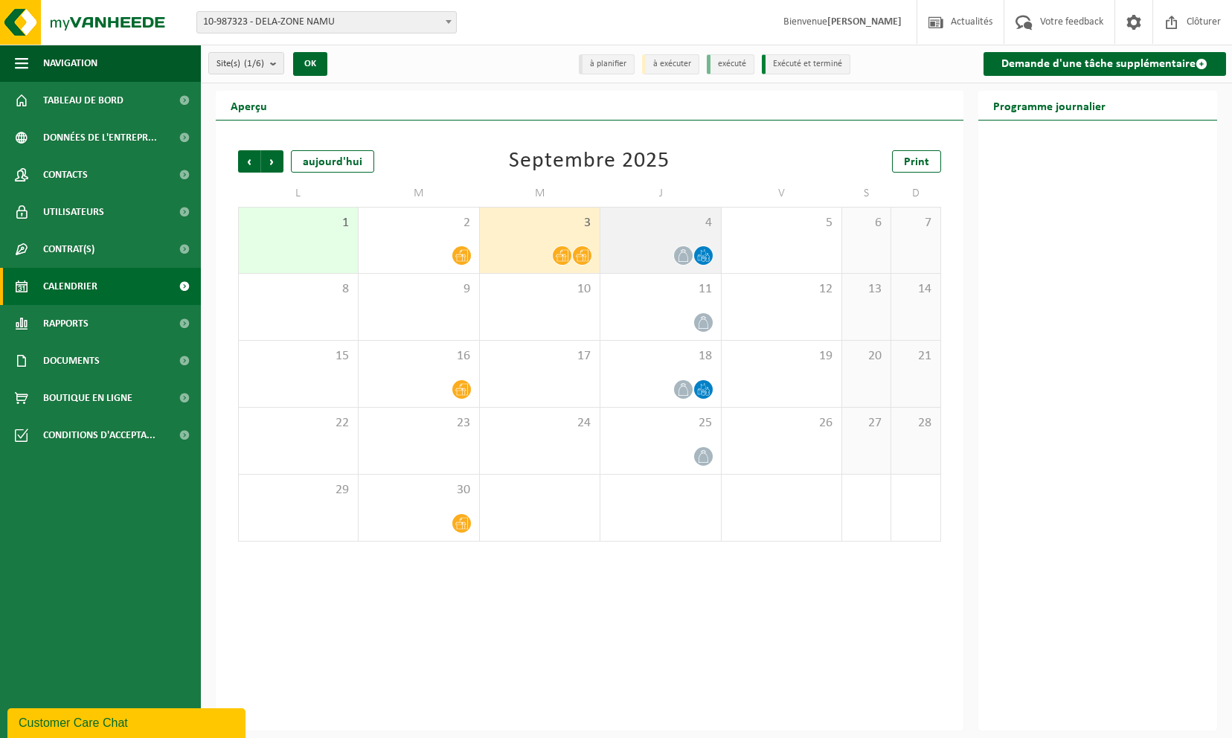
click at [673, 250] on div at bounding box center [660, 256] width 105 height 20
